Goal: Information Seeking & Learning: Find specific fact

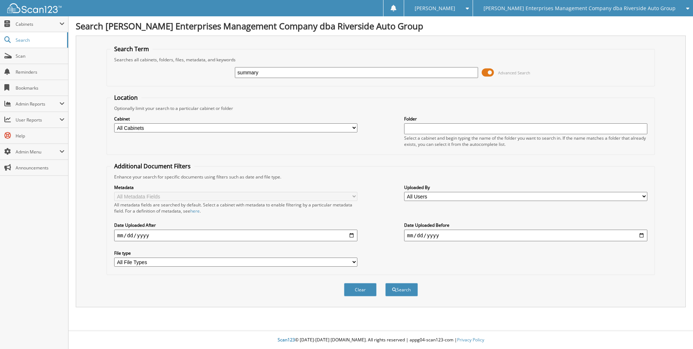
type input "summary"
click at [385, 283] on button "Search" at bounding box center [401, 289] width 33 height 13
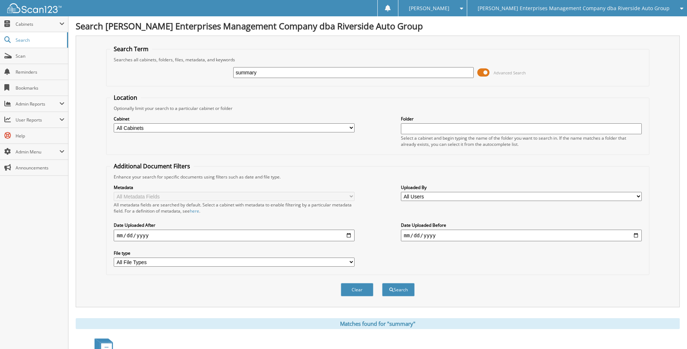
click at [265, 71] on input "summary" at bounding box center [353, 72] width 241 height 11
type input "summary annual"
click at [382, 283] on button "Search" at bounding box center [398, 289] width 33 height 13
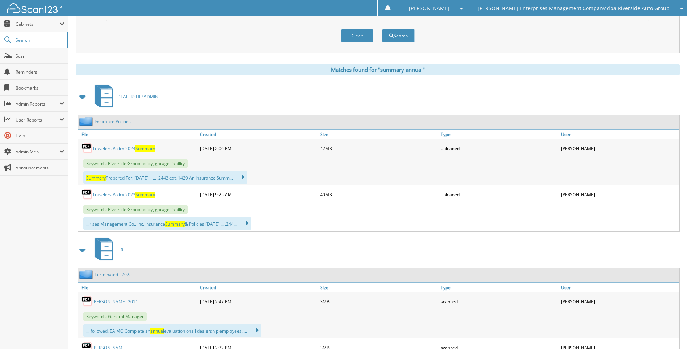
scroll to position [290, 0]
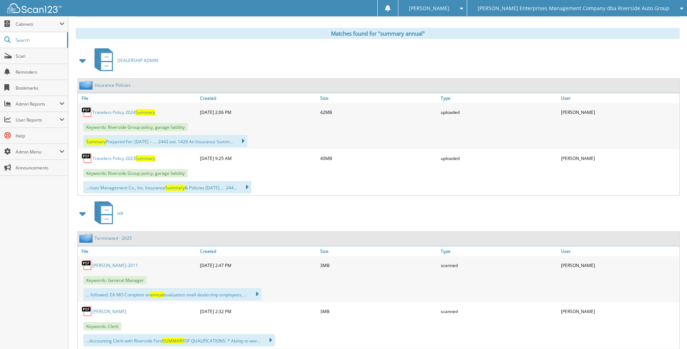
click at [121, 113] on link "Travelers Policy 2024 Summary" at bounding box center [123, 112] width 63 height 6
click at [25, 39] on span "Search" at bounding box center [40, 40] width 48 height 6
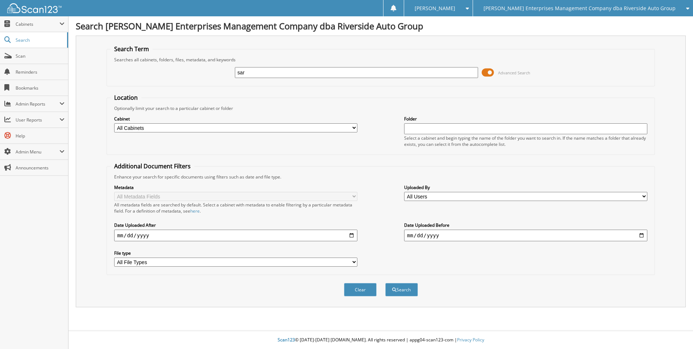
type input "sar"
click at [385, 283] on button "Search" at bounding box center [401, 289] width 33 height 13
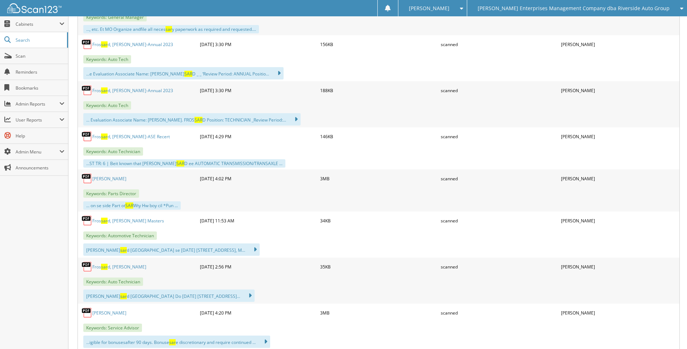
scroll to position [290, 0]
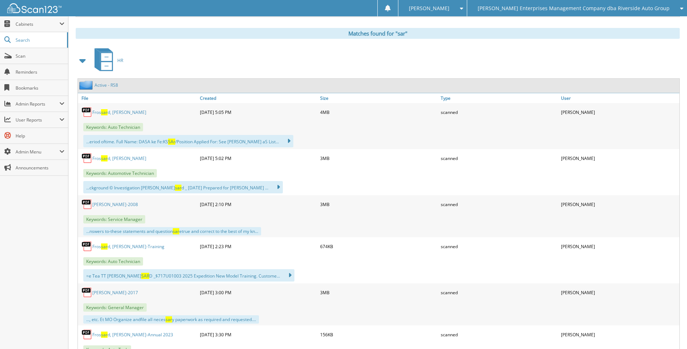
click at [80, 62] on span at bounding box center [83, 60] width 10 height 13
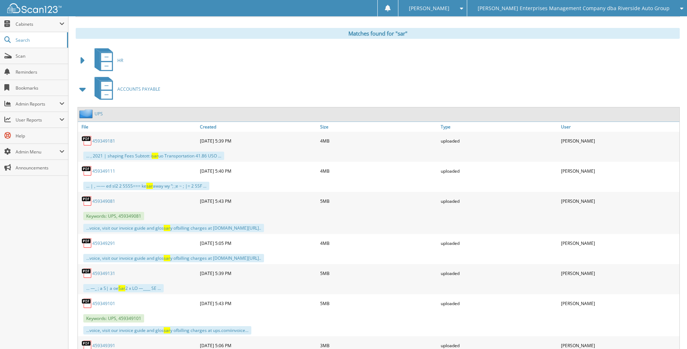
click at [83, 91] on span at bounding box center [83, 89] width 10 height 13
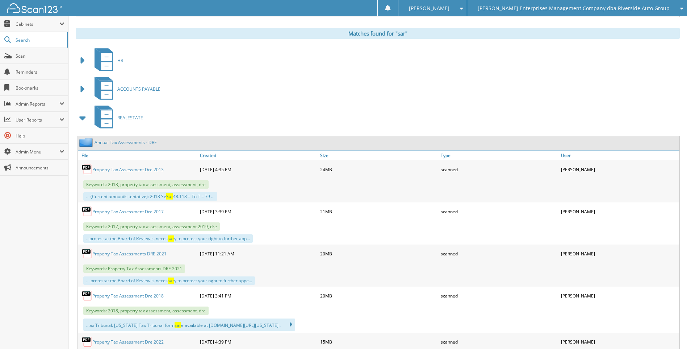
click at [83, 118] on span at bounding box center [83, 117] width 10 height 13
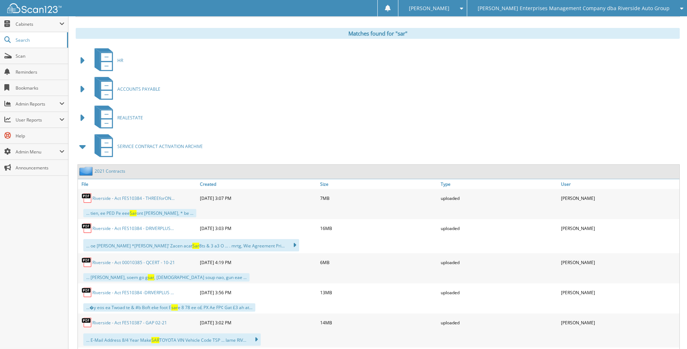
click at [82, 148] on span at bounding box center [83, 146] width 10 height 13
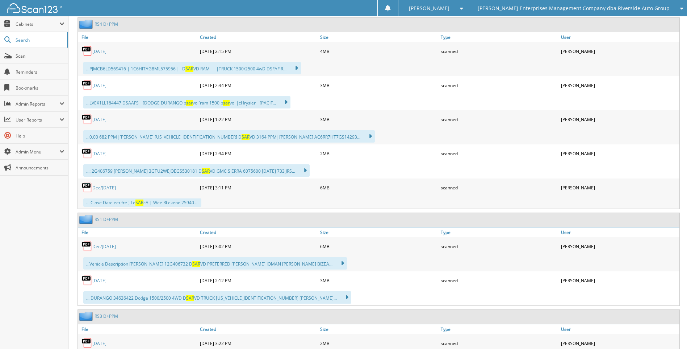
scroll to position [978, 0]
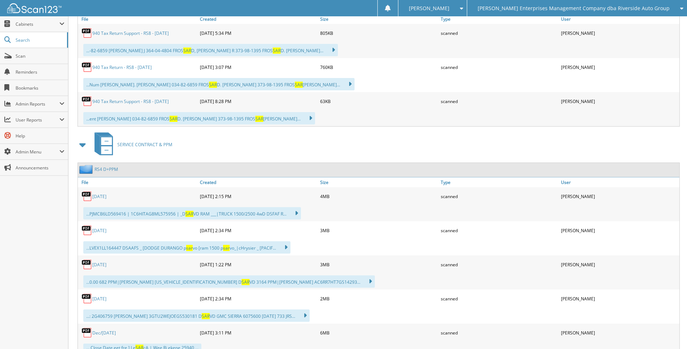
click at [83, 145] on span at bounding box center [83, 144] width 10 height 13
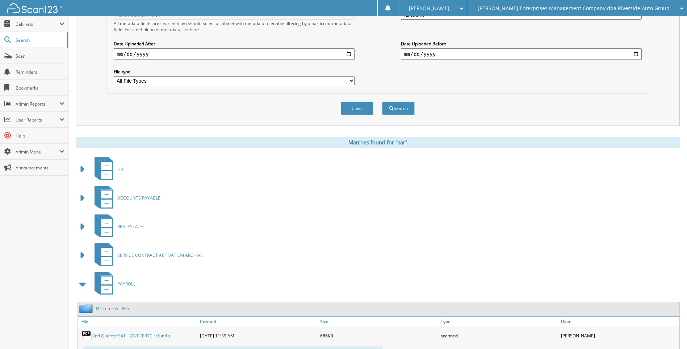
scroll to position [290, 0]
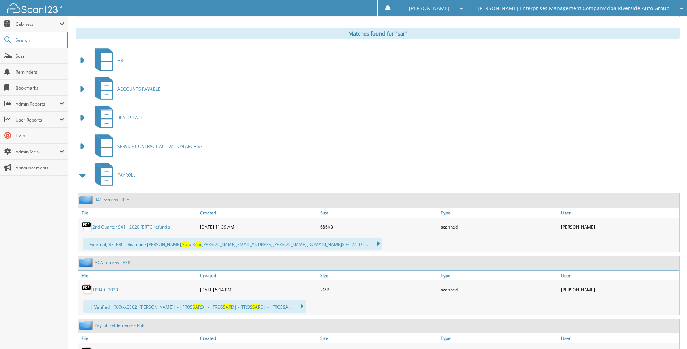
click at [82, 176] on span at bounding box center [83, 174] width 10 height 13
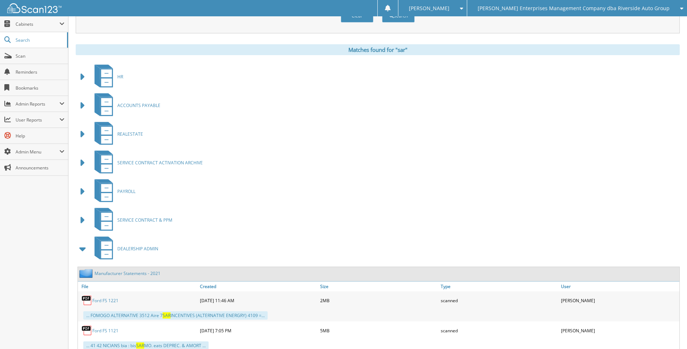
scroll to position [0, 0]
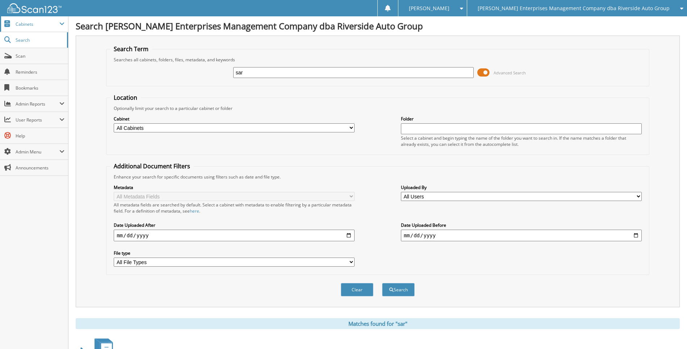
click at [29, 21] on span "Cabinets" at bounding box center [38, 24] width 44 height 6
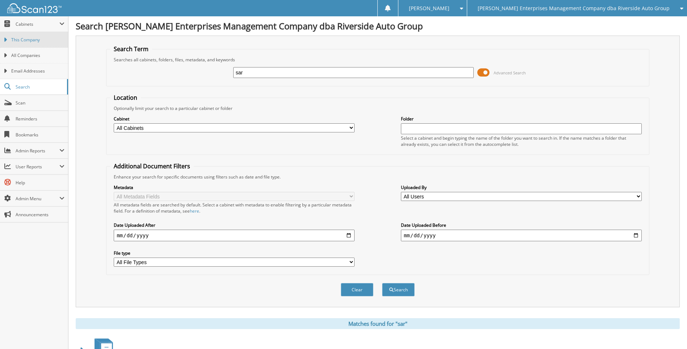
click at [31, 42] on span "This Company" at bounding box center [37, 40] width 53 height 7
